Goal: Navigation & Orientation: Find specific page/section

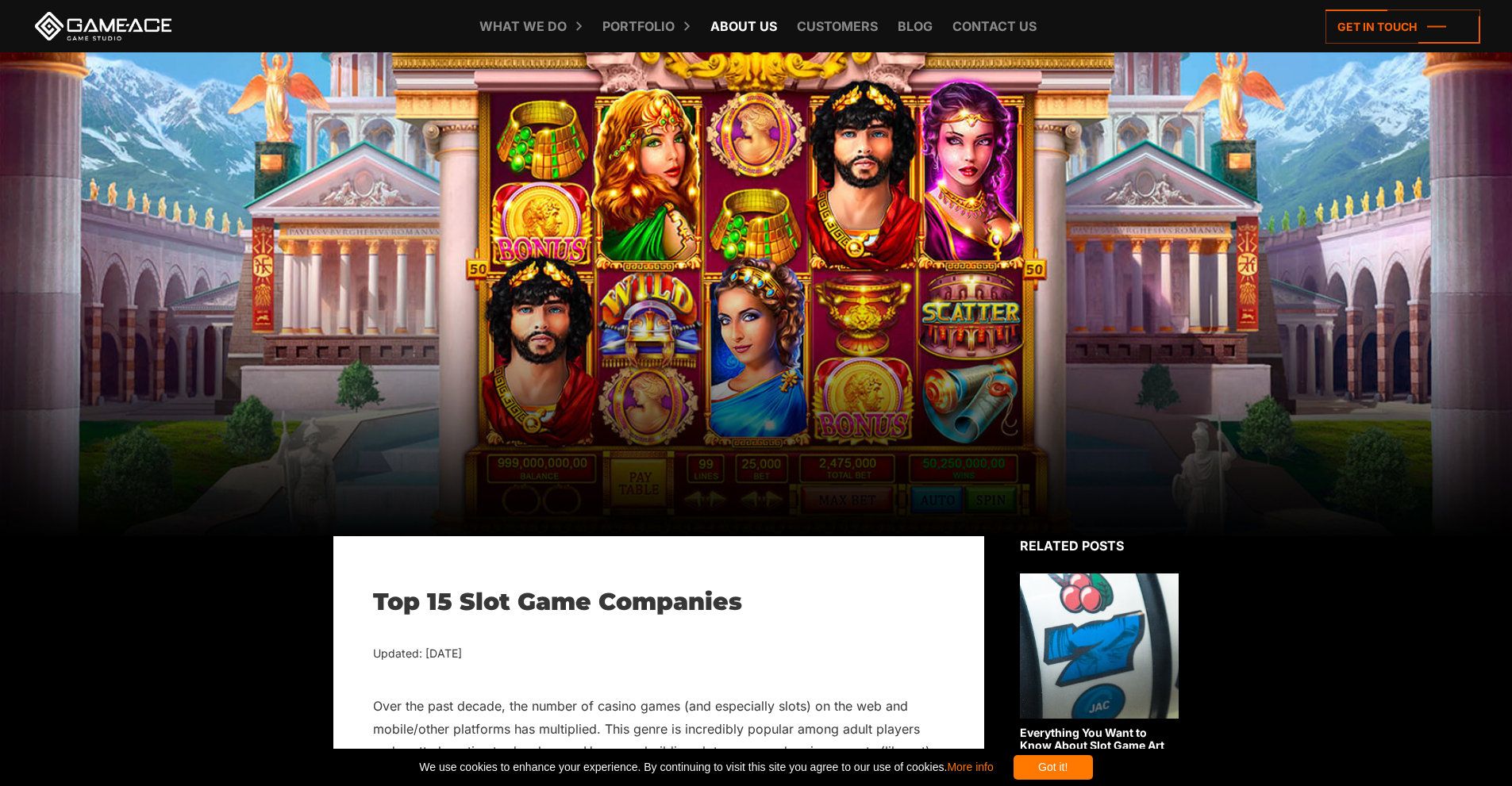
click at [735, 25] on link "About Us" at bounding box center [744, 26] width 83 height 53
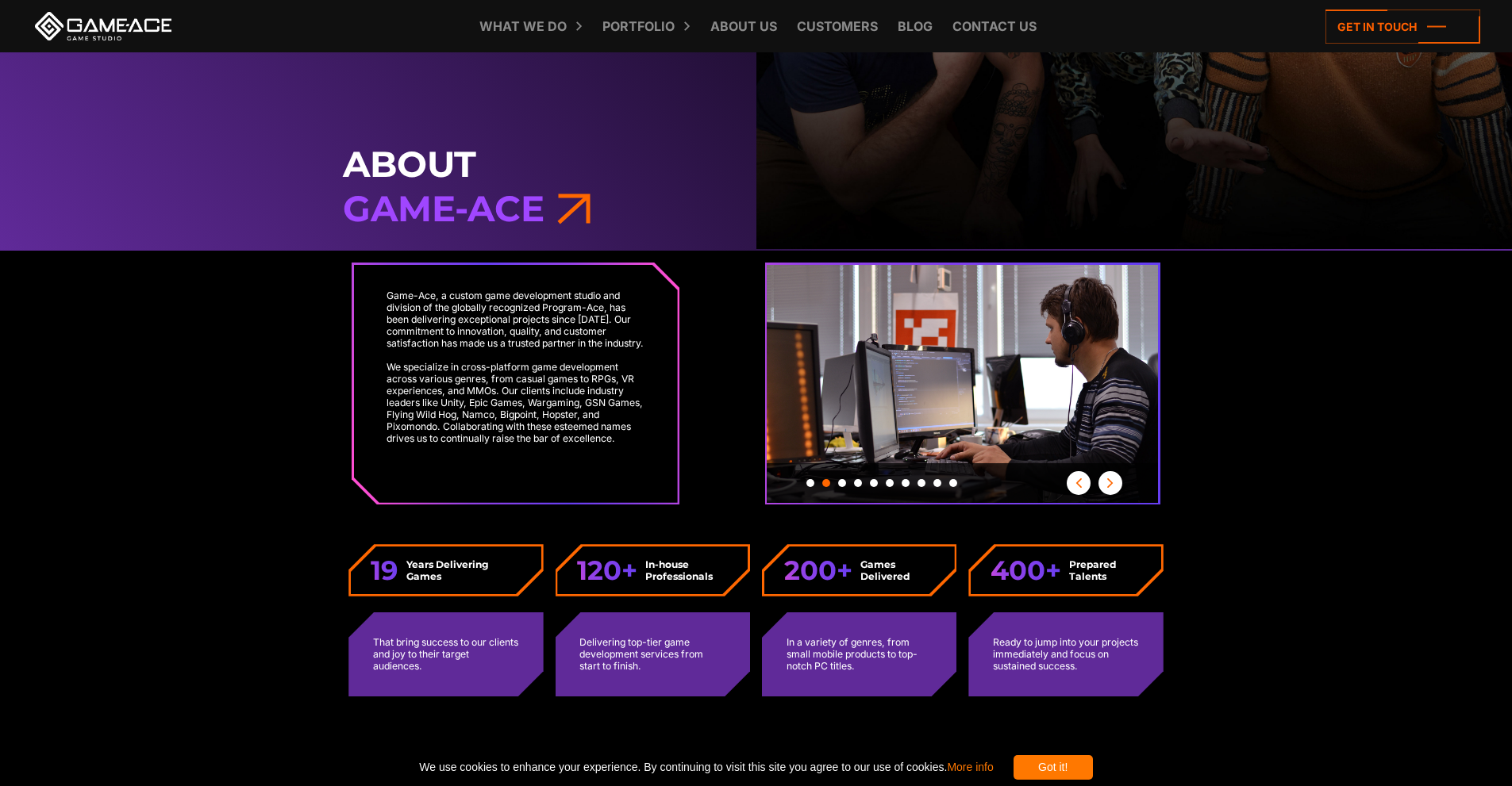
scroll to position [553, 0]
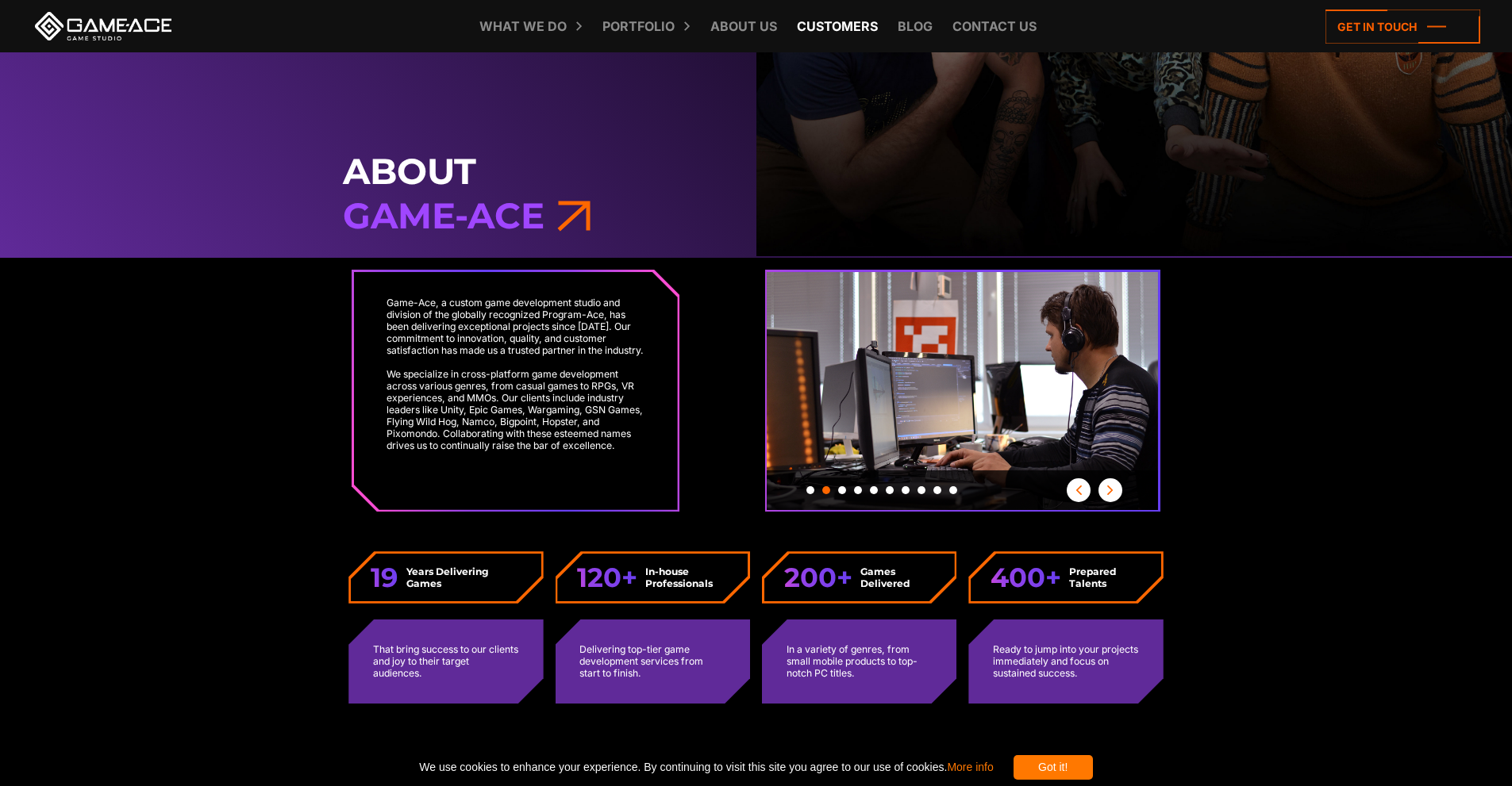
click at [837, 25] on link "Customers" at bounding box center [837, 26] width 97 height 53
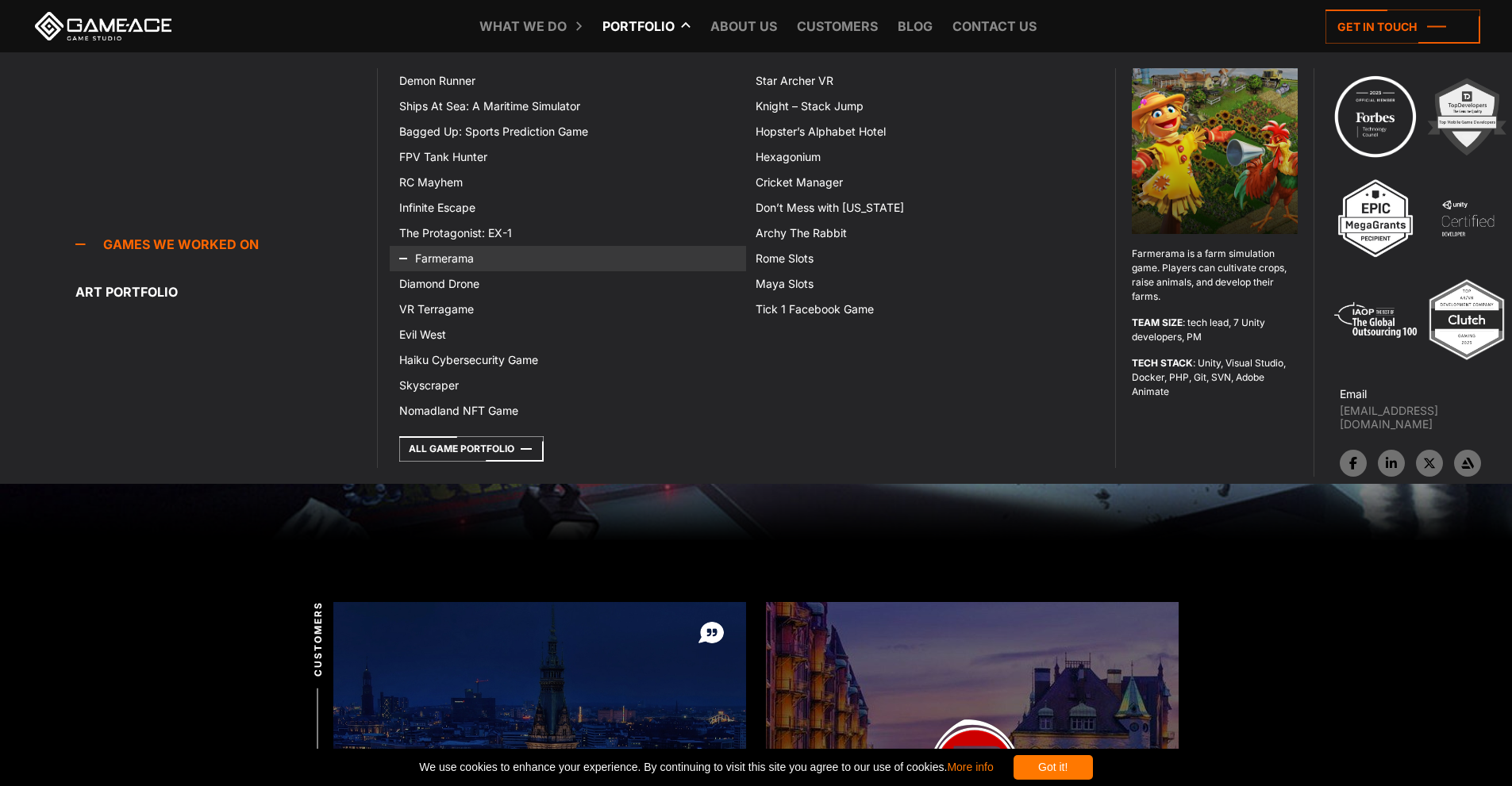
click at [473, 258] on link "Farmerama" at bounding box center [568, 258] width 356 height 25
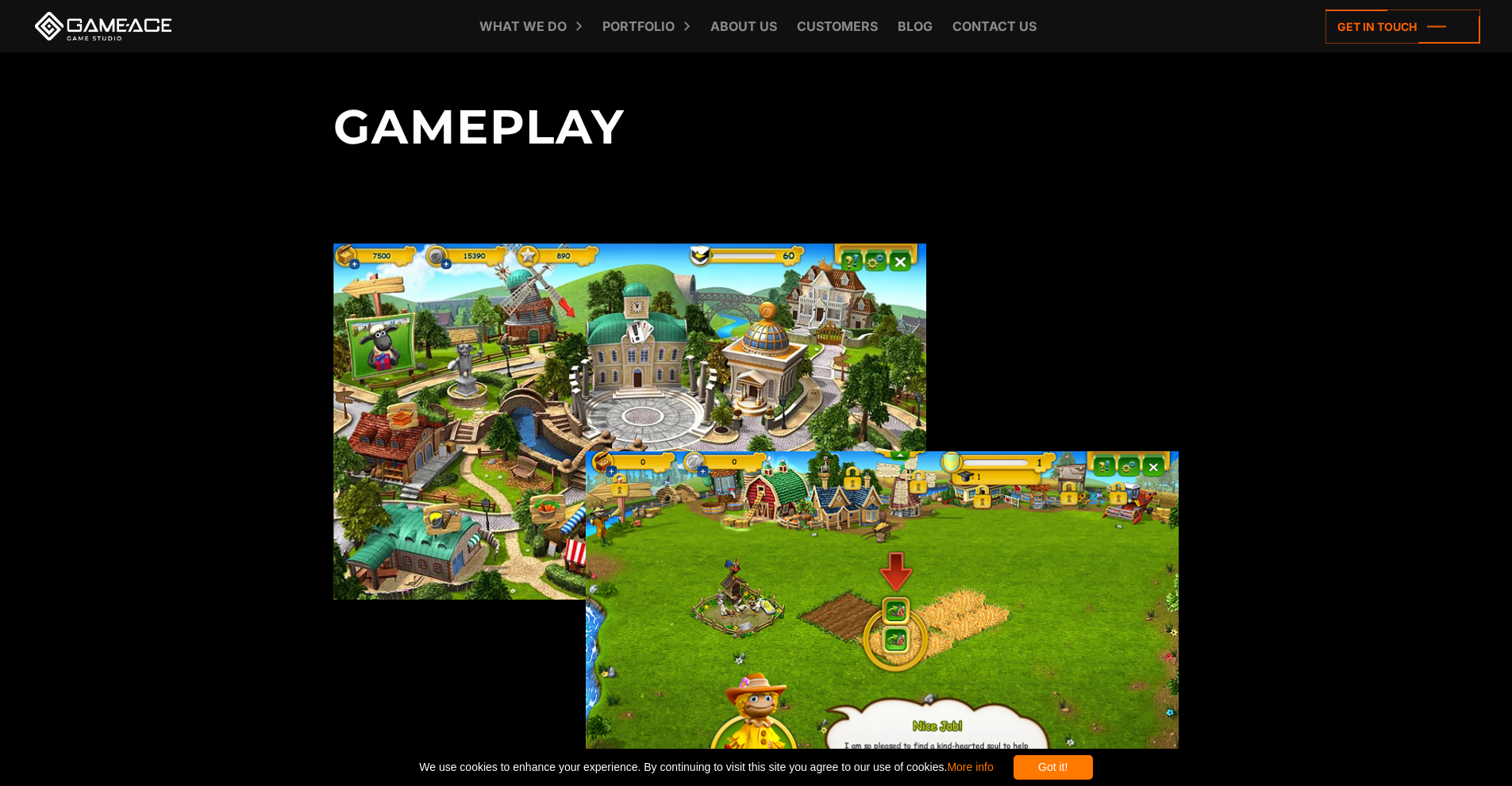
scroll to position [3091, 0]
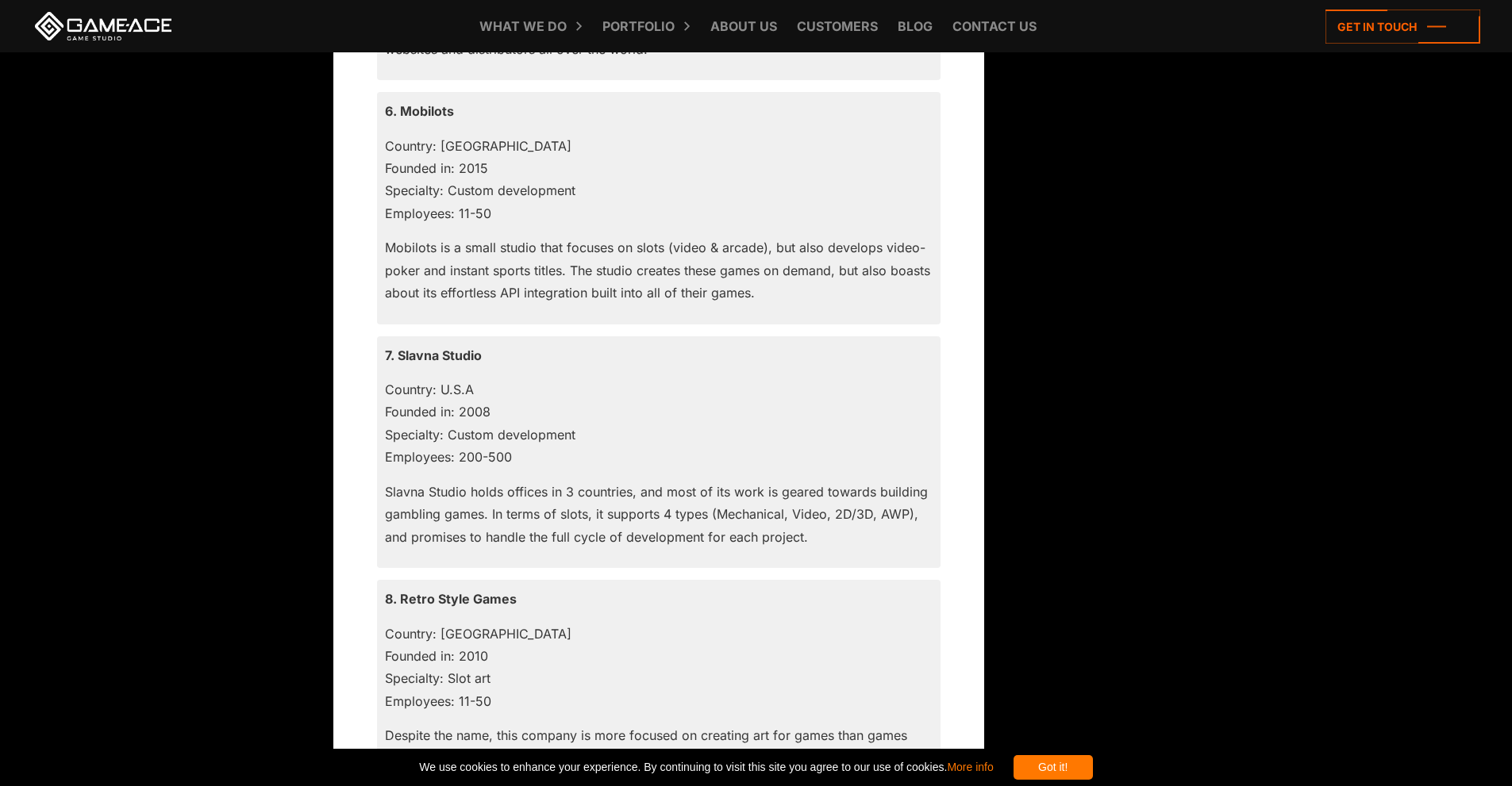
scroll to position [2856, 0]
